Goal: Information Seeking & Learning: Learn about a topic

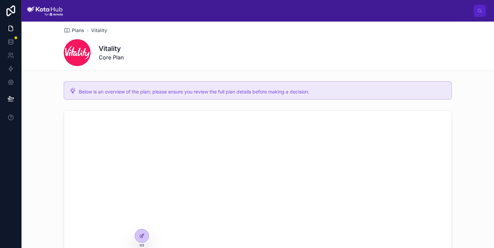
scroll to position [232, 0]
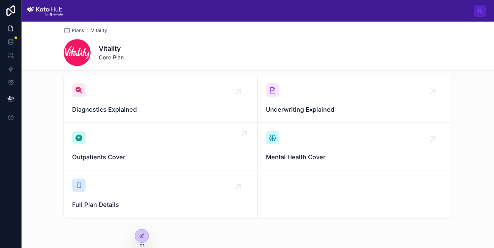
click at [203, 152] on div "Outpatients Cover" at bounding box center [160, 146] width 177 height 31
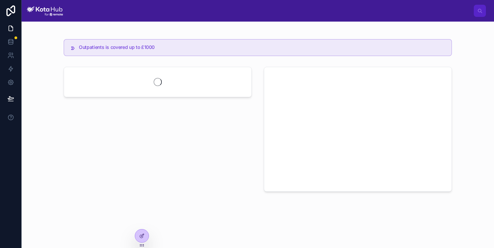
scroll to position [23, 0]
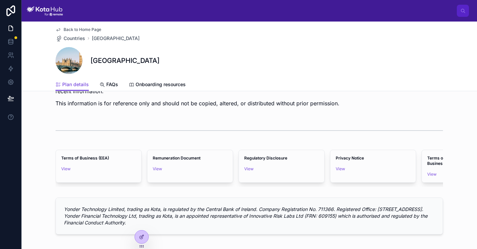
scroll to position [534, 0]
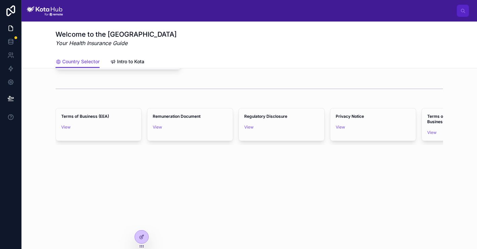
scroll to position [448, 0]
